Goal: Navigation & Orientation: Understand site structure

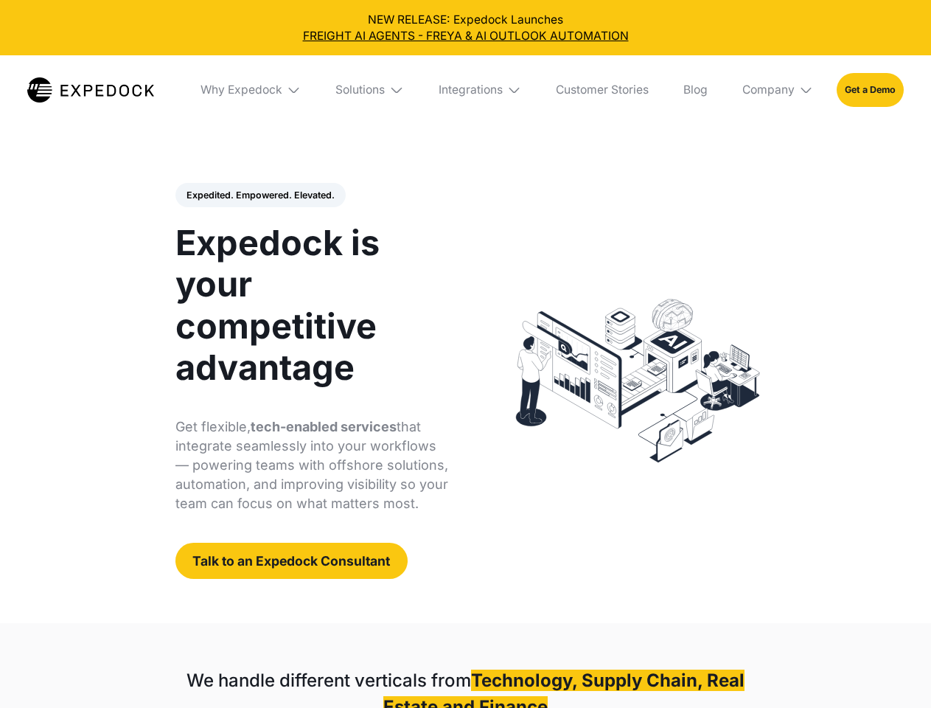
select select
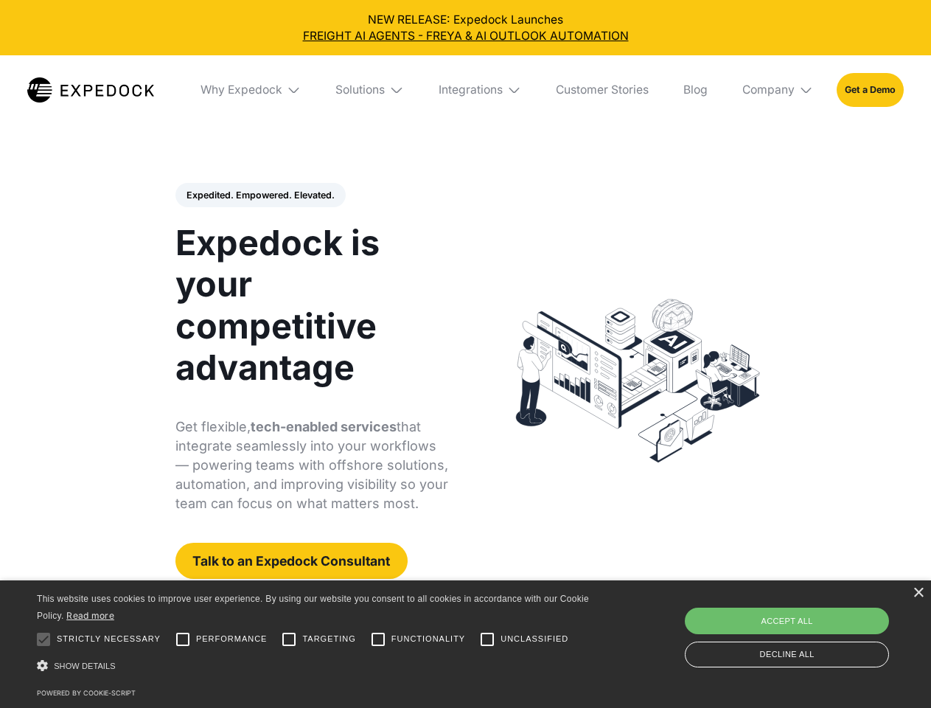
click at [465, 90] on div "Integrations" at bounding box center [471, 90] width 64 height 15
click at [251, 90] on div "Why Expedock" at bounding box center [229, 90] width 82 height 15
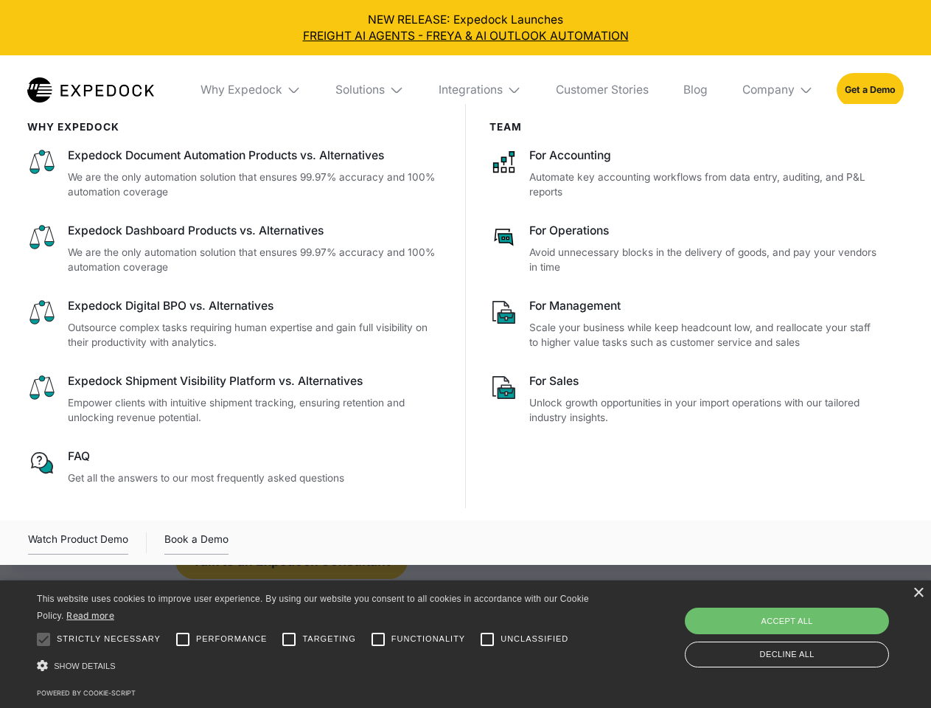
click at [371, 90] on div "Solutions" at bounding box center [359, 90] width 49 height 15
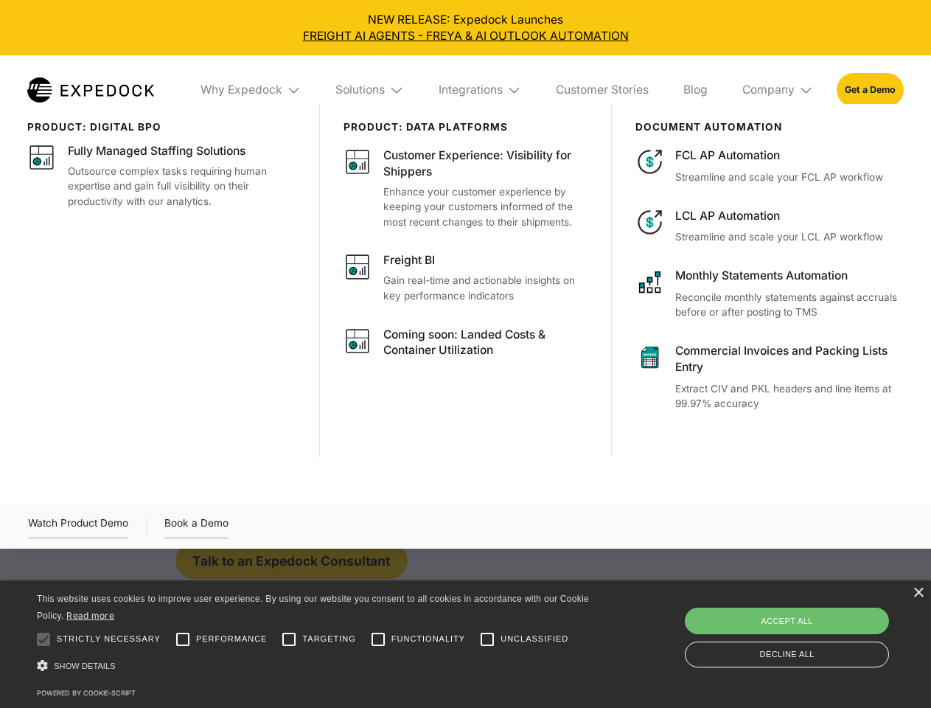
click at [481, 90] on div "Integrations" at bounding box center [471, 90] width 64 height 15
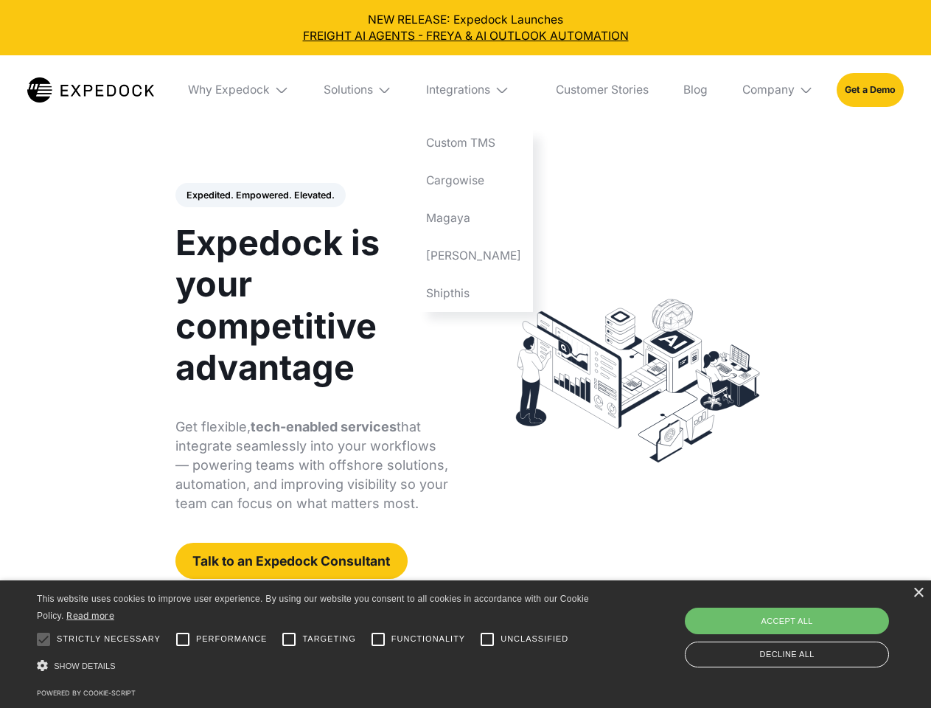
click at [778, 90] on div "Company" at bounding box center [768, 90] width 52 height 15
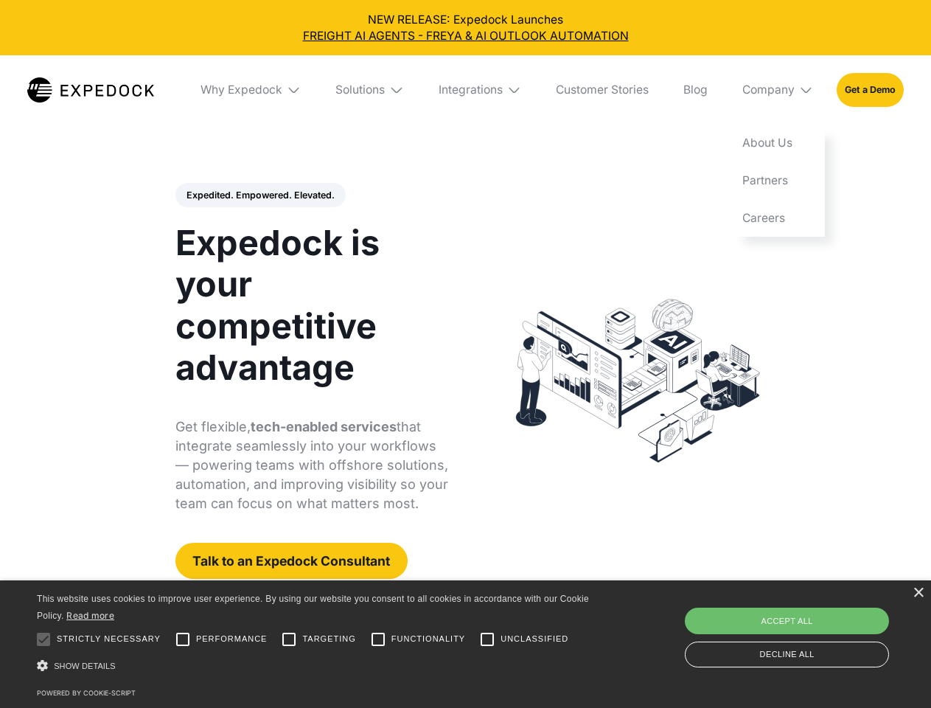
click at [259, 195] on div "Expedited. Empowered. Elevated. Automate Freight Document Extraction at 99.97% …" at bounding box center [311, 381] width 273 height 397
click at [43, 639] on div at bounding box center [43, 638] width 29 height 29
click at [183, 639] on input "Performance" at bounding box center [182, 638] width 29 height 29
checkbox input "true"
click at [289, 639] on input "Targeting" at bounding box center [288, 638] width 29 height 29
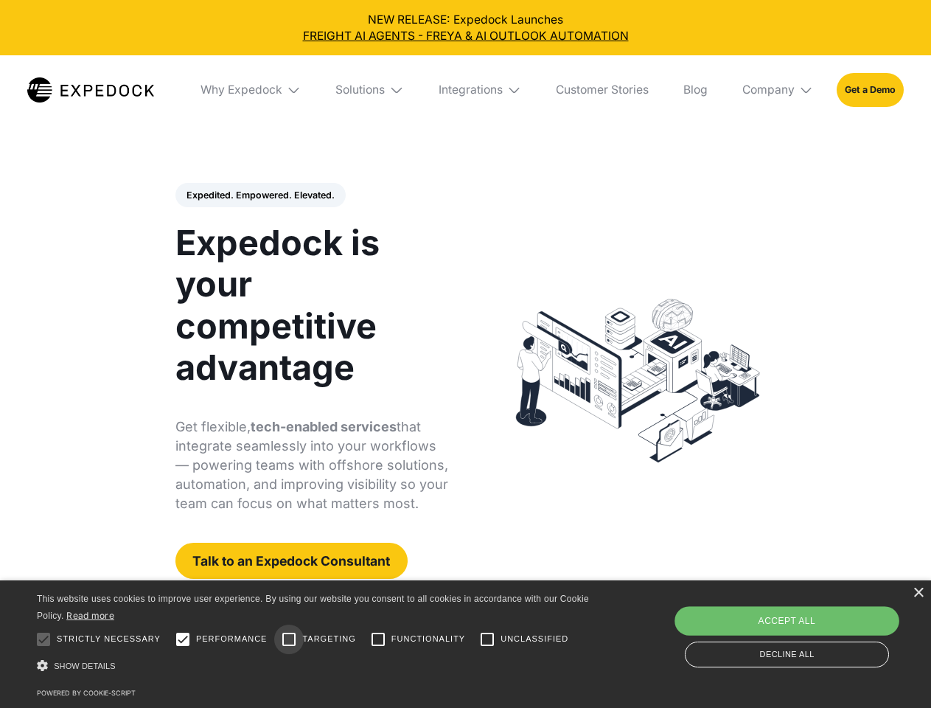
checkbox input "true"
click at [378, 639] on input "Functionality" at bounding box center [377, 638] width 29 height 29
checkbox input "true"
